Goal: Transaction & Acquisition: Register for event/course

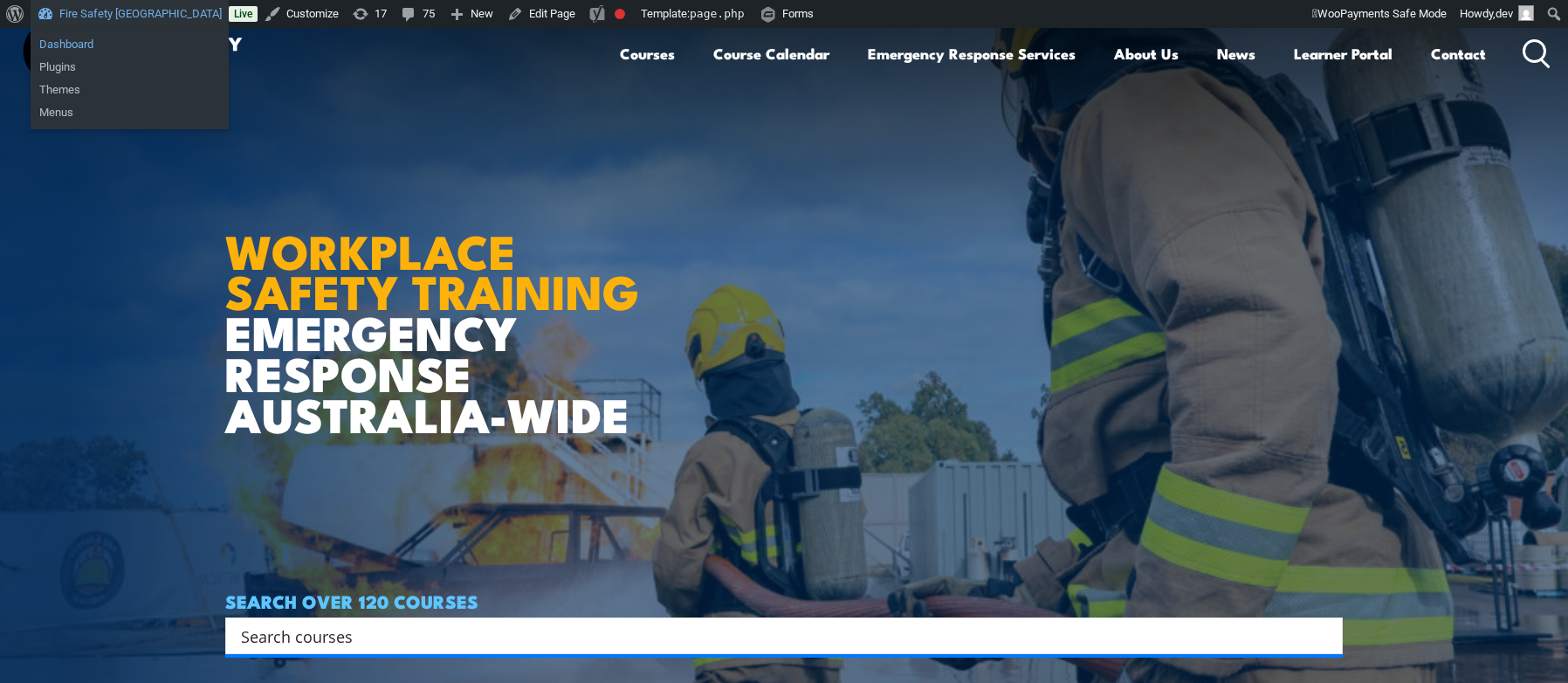
click at [72, 44] on link "Dashboard" at bounding box center [130, 45] width 198 height 22
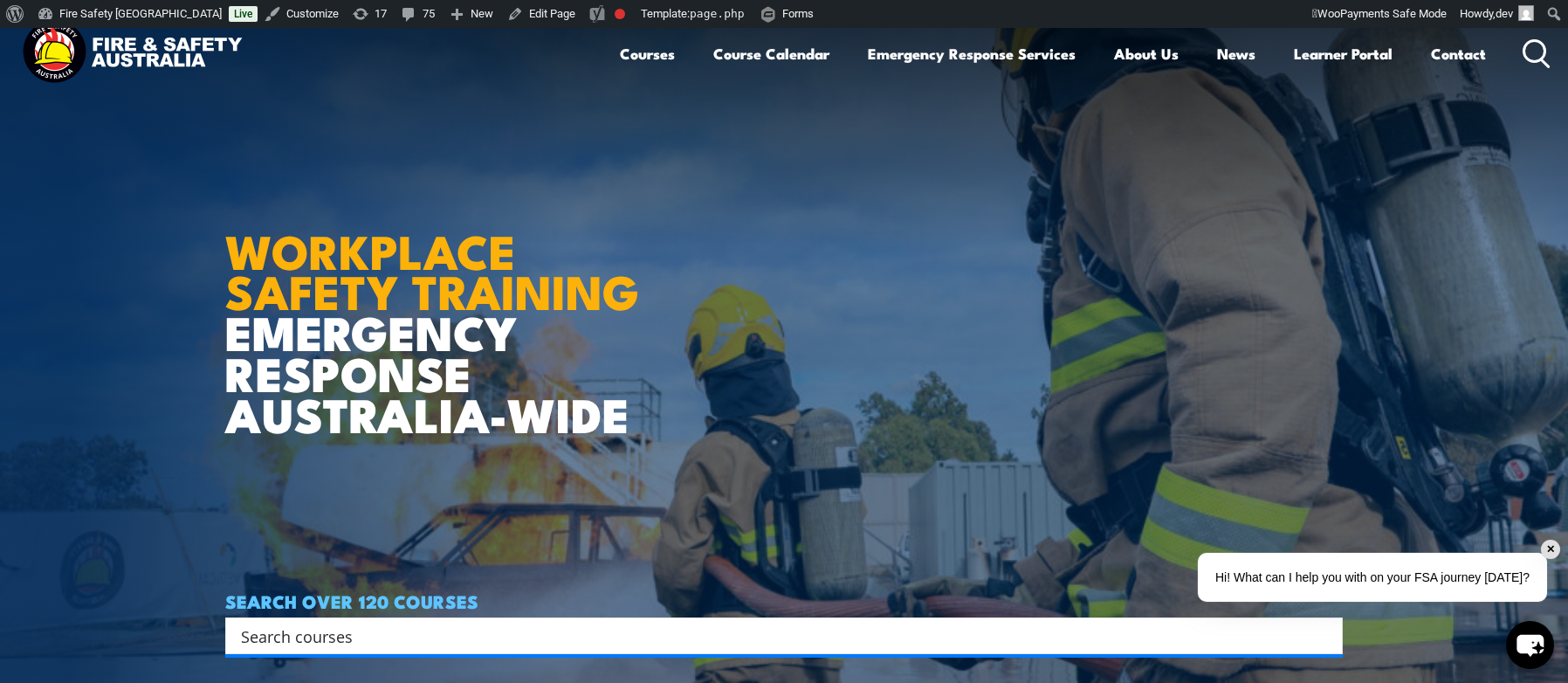
click at [1443, 578] on div "Hi! What can I help you with on your FSA journey [DATE]?" at bounding box center [1373, 577] width 349 height 49
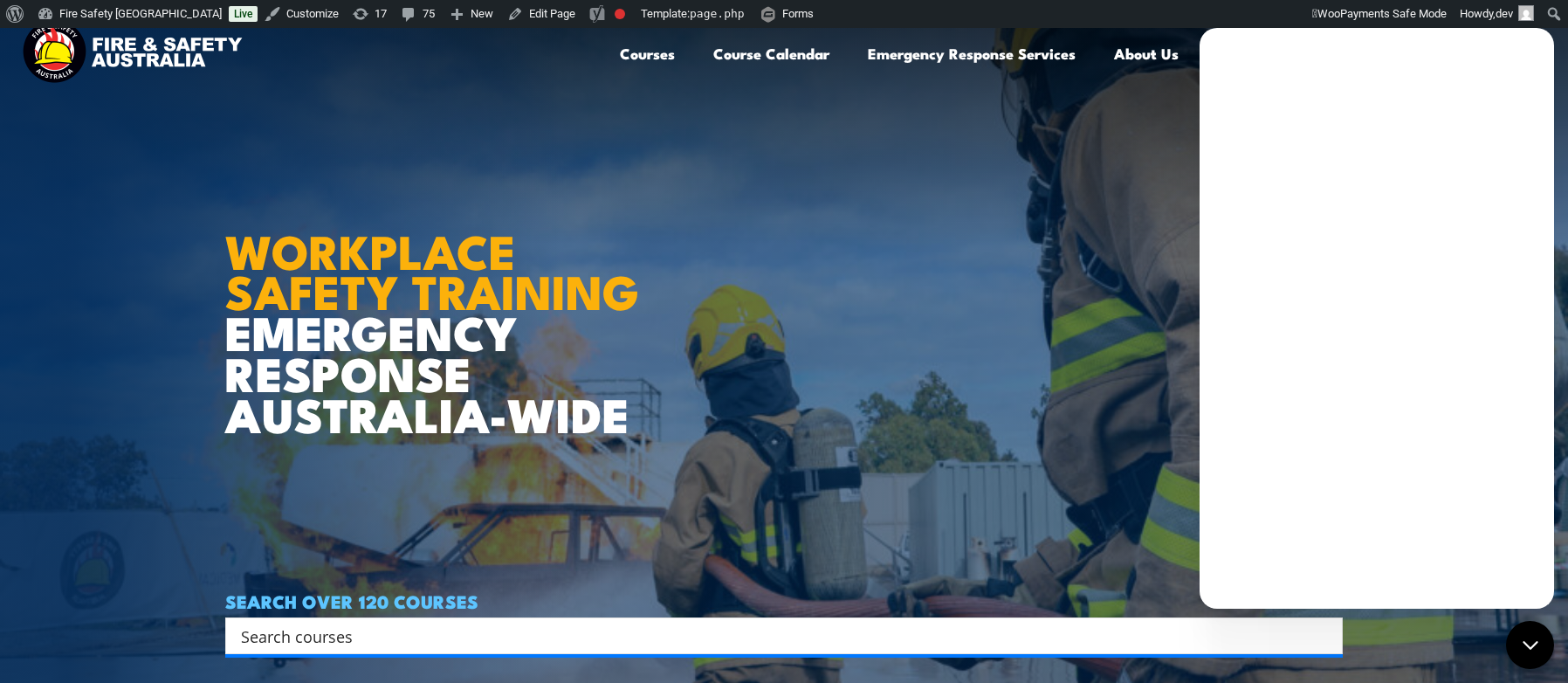
click at [1164, 400] on article "WORKPLACE SAFETY TRAINING EMERGENCY RESPONSE AUSTRALIA-WIDE SEARCH OVER 120 COU…" at bounding box center [783, 369] width 1117 height 683
click at [1531, 648] on icon "chat-button" at bounding box center [1530, 644] width 14 height 7
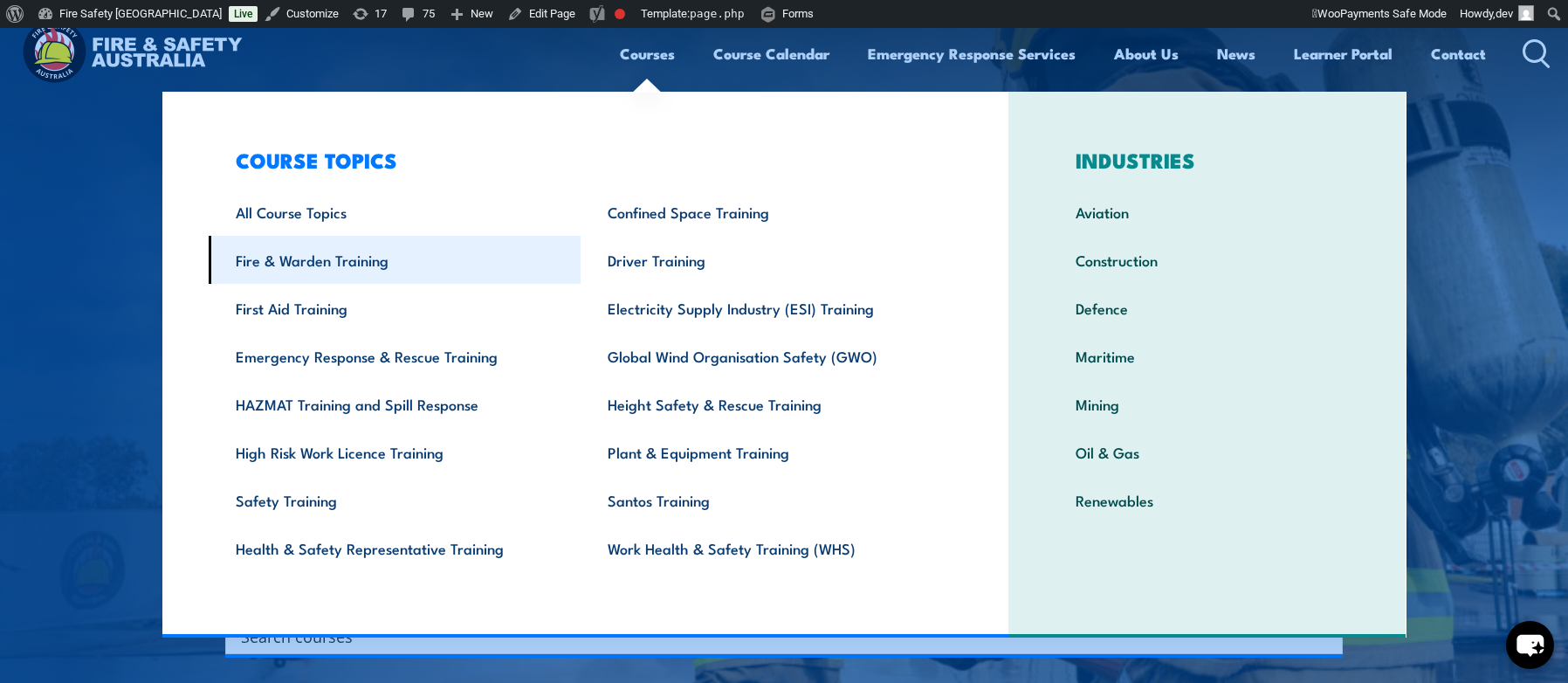
click at [377, 260] on link "Fire & Warden Training" at bounding box center [395, 259] width 372 height 48
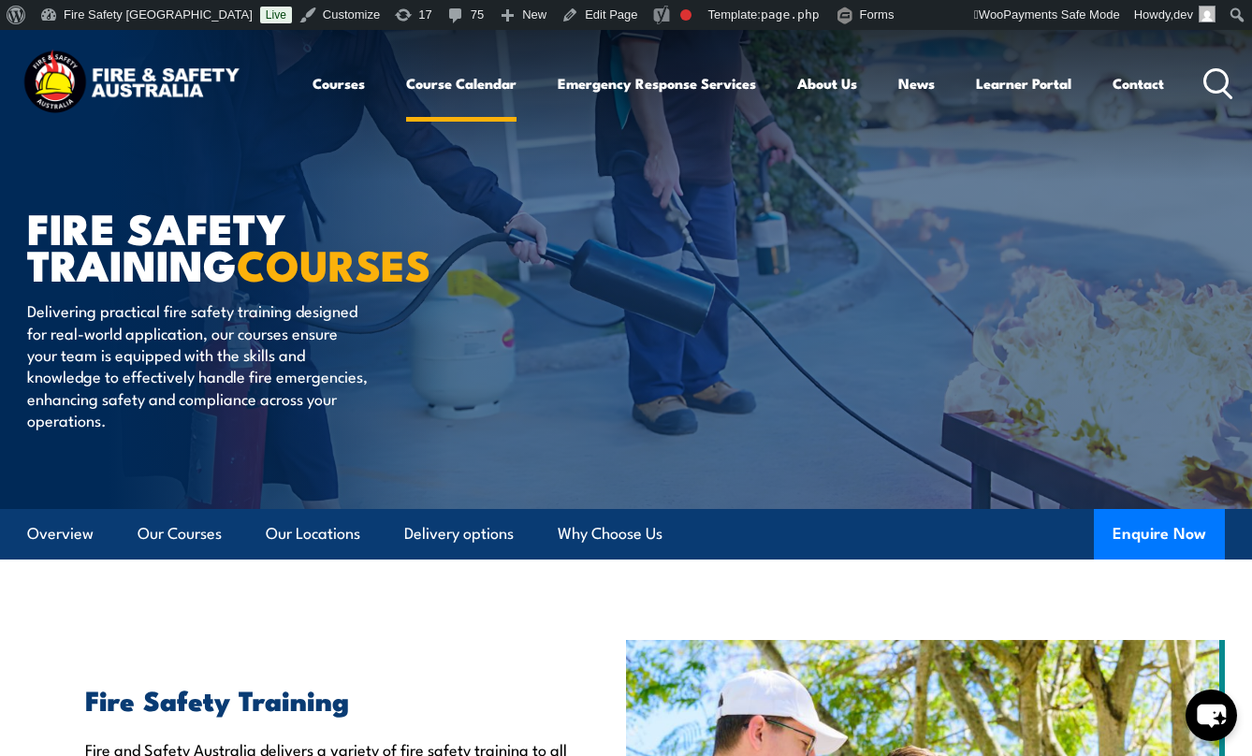
click at [467, 83] on link "Course Calendar" at bounding box center [461, 83] width 110 height 45
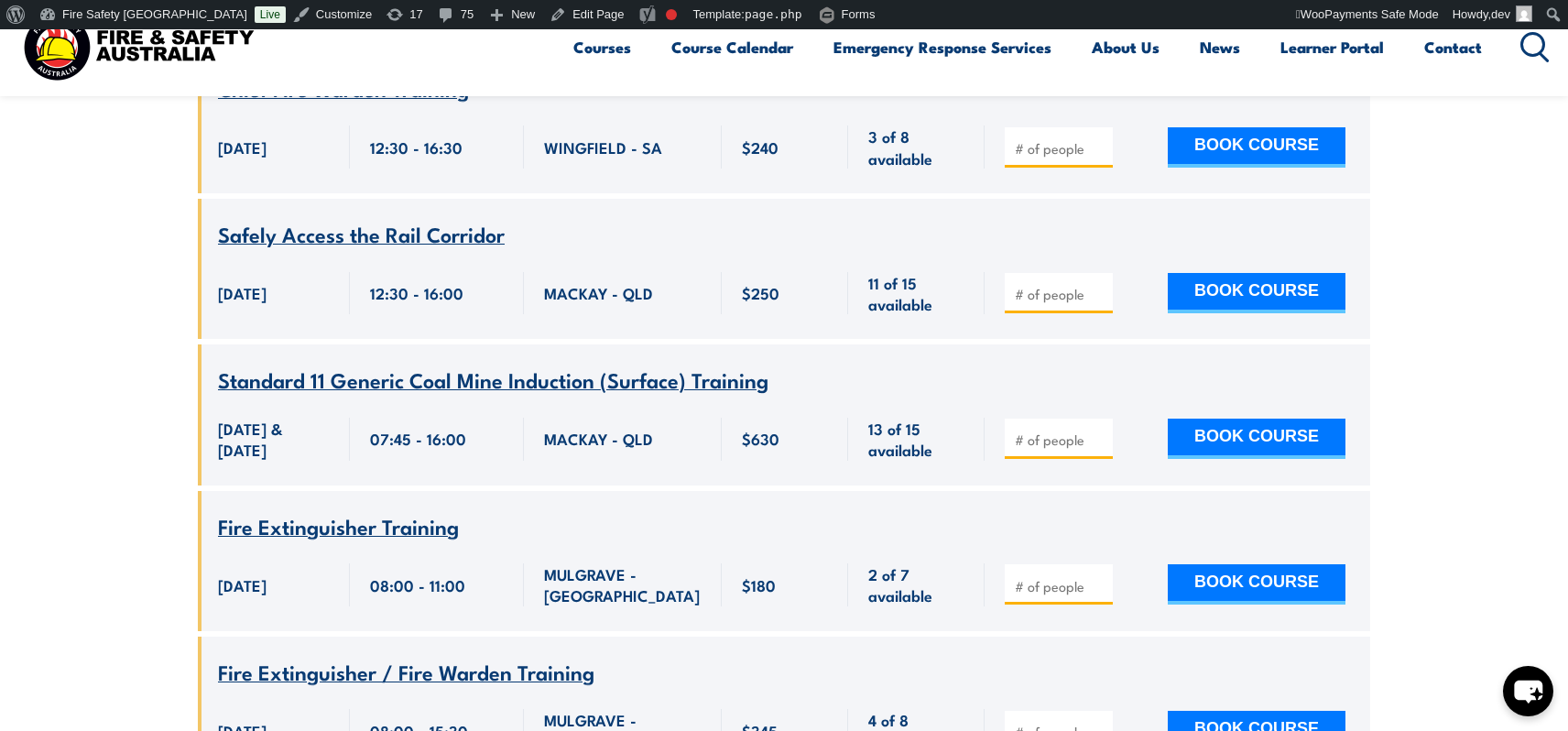
scroll to position [1299, 0]
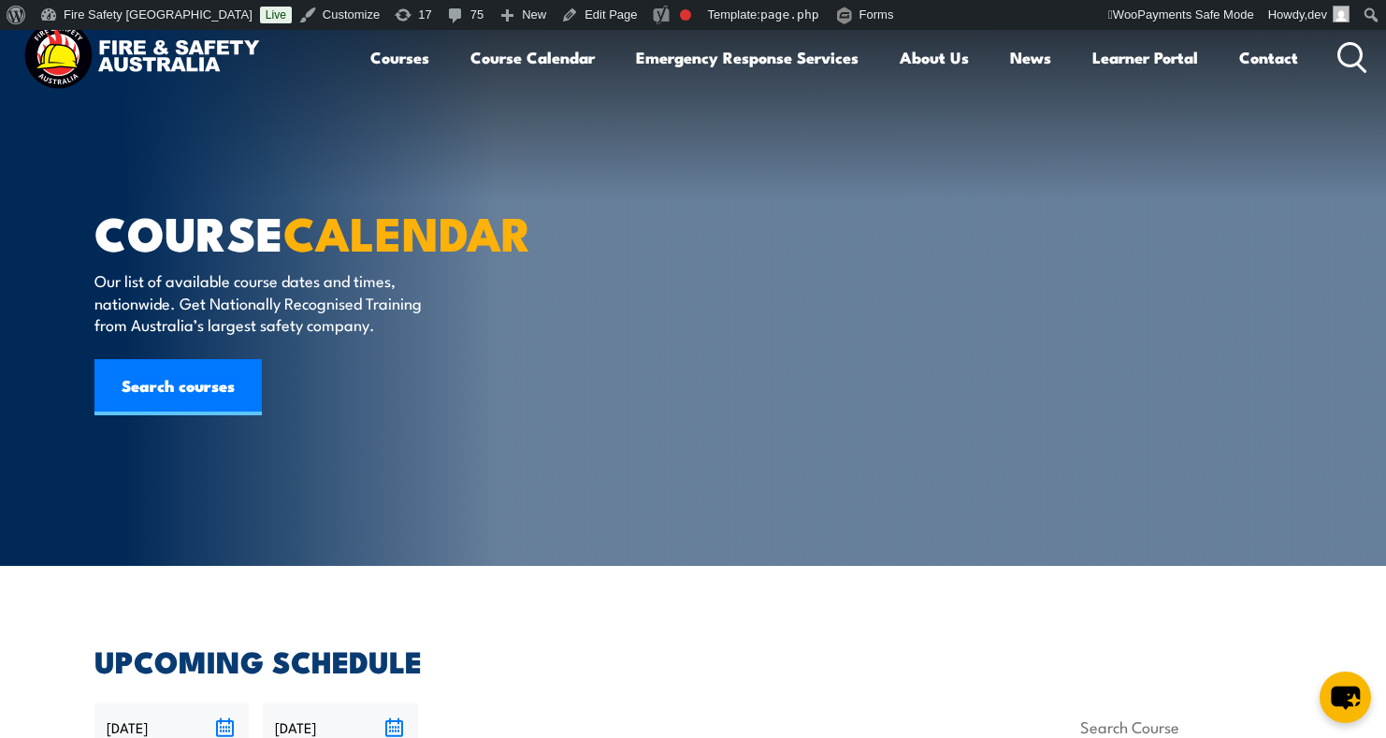
click at [818, 146] on article "COURSE CALENDAR Our list of available course dates and times, nationwide. Get N…" at bounding box center [692, 298] width 1197 height 536
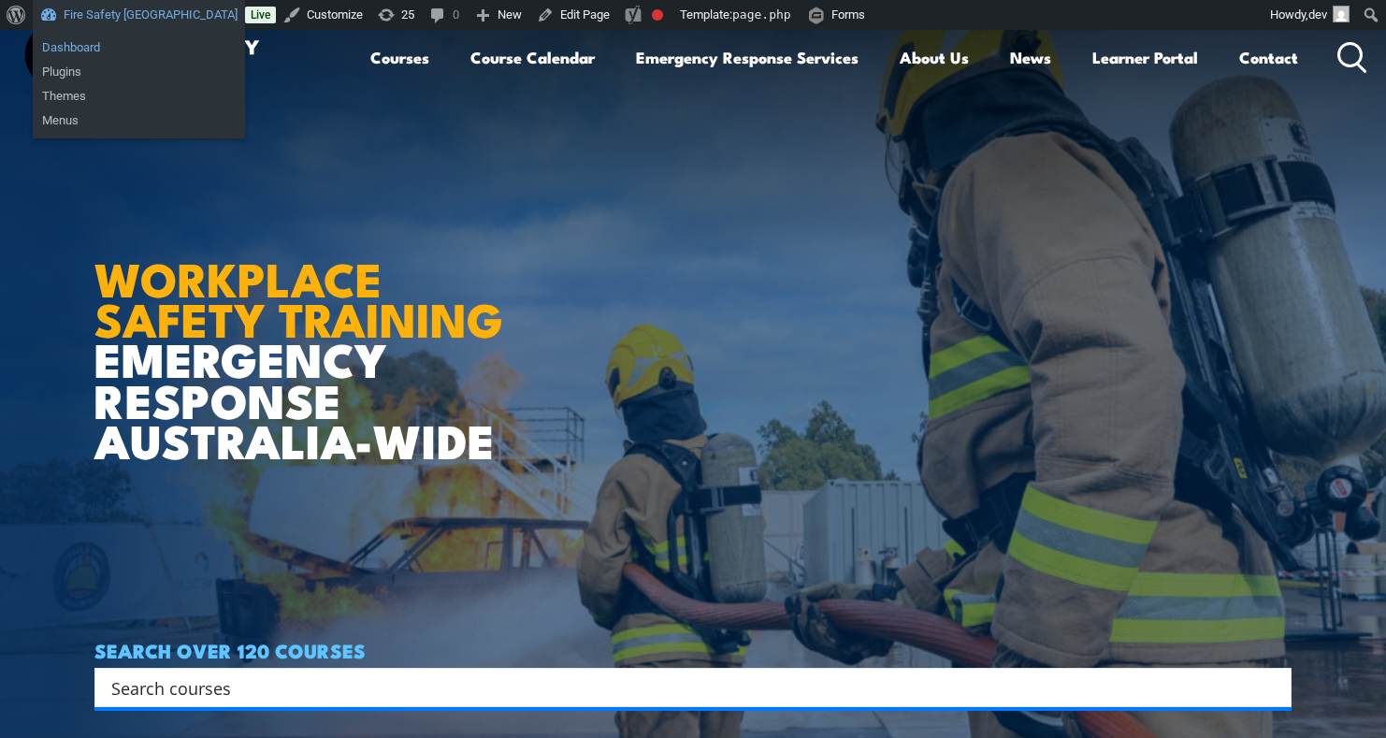
click at [69, 52] on link "Dashboard" at bounding box center [139, 48] width 212 height 24
